Goal: Task Accomplishment & Management: Manage account settings

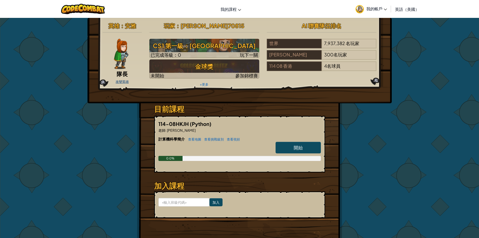
click at [126, 83] on font "改變英雄" at bounding box center [122, 81] width 13 height 4
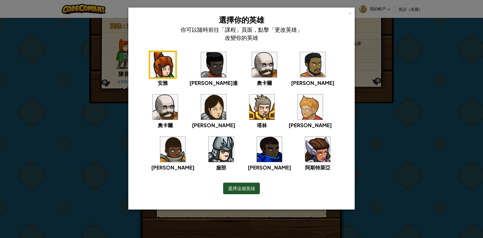
click at [249, 109] on img at bounding box center [261, 106] width 25 height 25
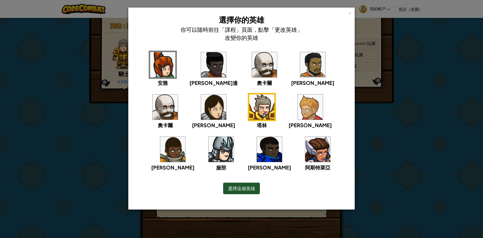
click at [376, 140] on div "× 選擇你的英雄 你可以隨時前往「課程」頁面，點擊「更改英雄」改變你的英雄 安雅 艾達 奧[PERSON_NAME] 亞歷杭德羅 奧[PERSON_NAME]…" at bounding box center [241, 119] width 483 height 238
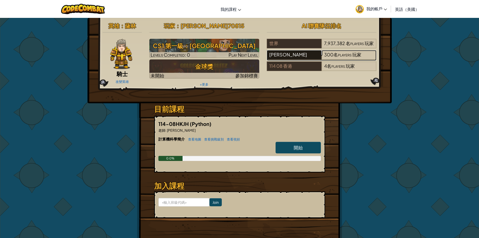
click at [303, 51] on div "[PERSON_NAME]" at bounding box center [294, 55] width 55 height 10
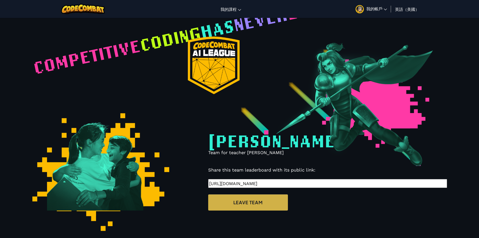
select select "66b183da333fa1ed8d98ab5c"
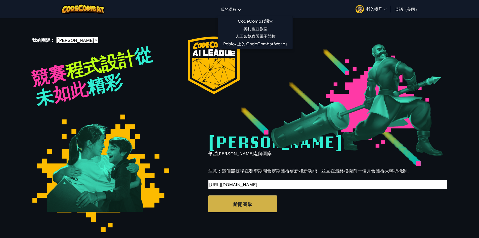
click at [230, 7] on font "我的課程" at bounding box center [229, 9] width 16 height 5
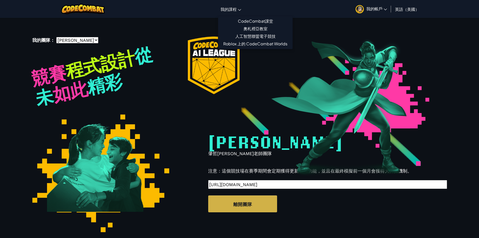
click at [253, 120] on img at bounding box center [341, 105] width 248 height 139
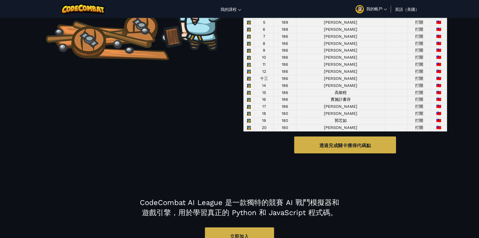
scroll to position [453, 0]
